Goal: Information Seeking & Learning: Understand process/instructions

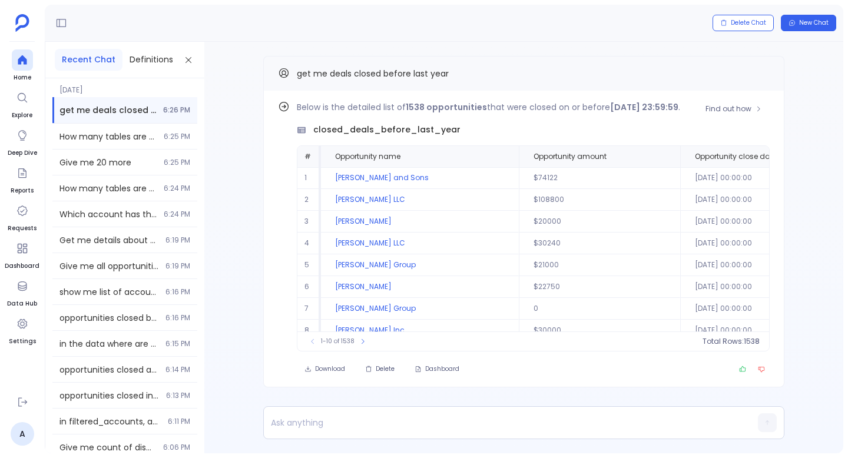
drag, startPoint x: 659, startPoint y: 107, endPoint x: 690, endPoint y: 107, distance: 31.2
click at [678, 107] on strong "[DATE] 23:59:59" at bounding box center [644, 107] width 68 height 12
drag, startPoint x: 612, startPoint y: 109, endPoint x: 684, endPoint y: 110, distance: 71.3
click at [678, 110] on strong "[DATE] 23:59:59" at bounding box center [644, 107] width 68 height 12
click at [743, 108] on span "Find out how" at bounding box center [728, 108] width 46 height 9
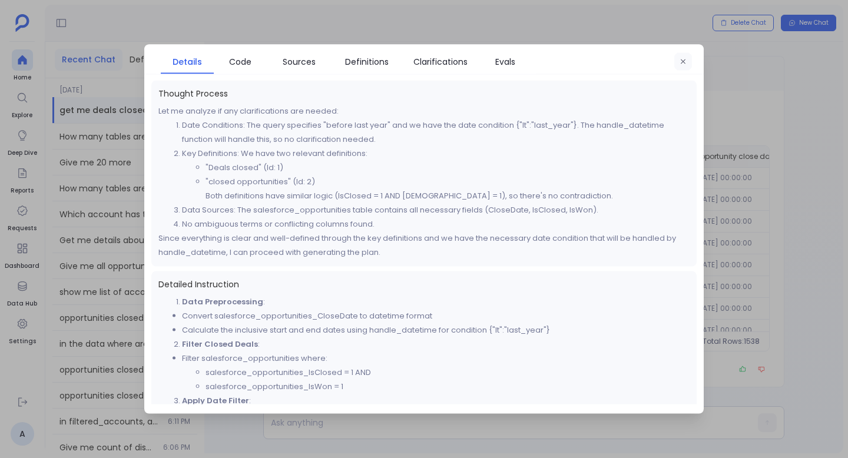
click at [681, 60] on icon "button" at bounding box center [683, 61] width 7 height 7
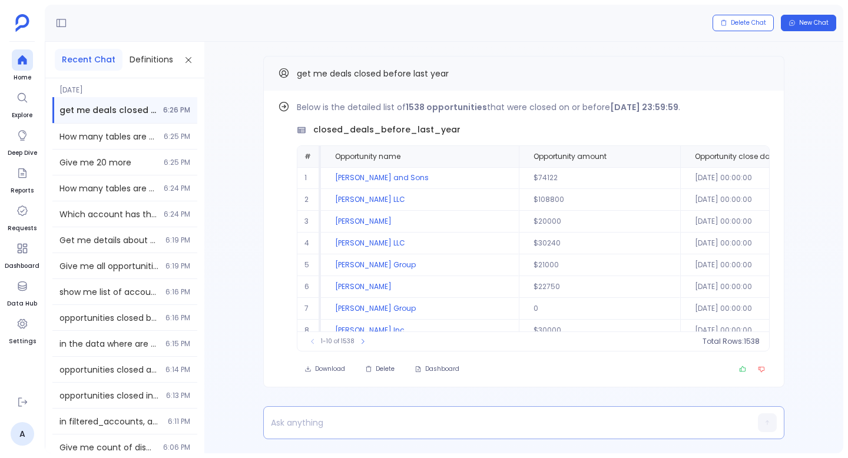
click at [347, 422] on p at bounding box center [501, 423] width 475 height 16
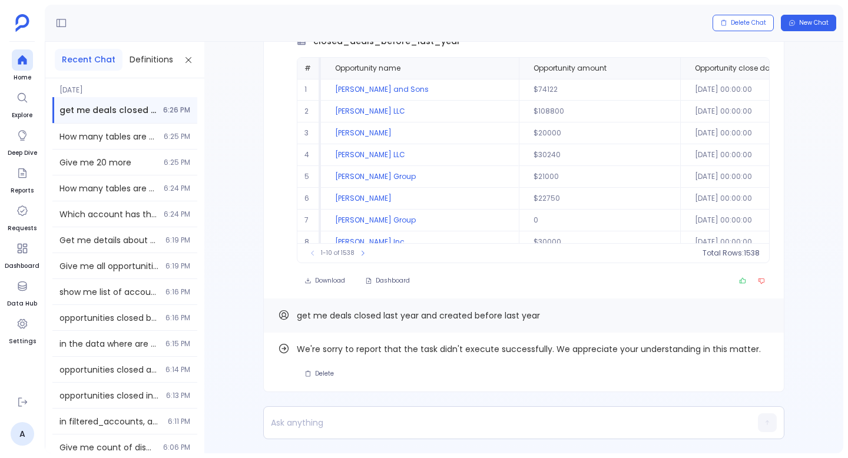
click at [230, 221] on div "Find out how We're sorry to report that the task didn't execute successfully. W…" at bounding box center [523, 248] width 639 height 412
